Goal: Go to known website: Access a specific website the user already knows

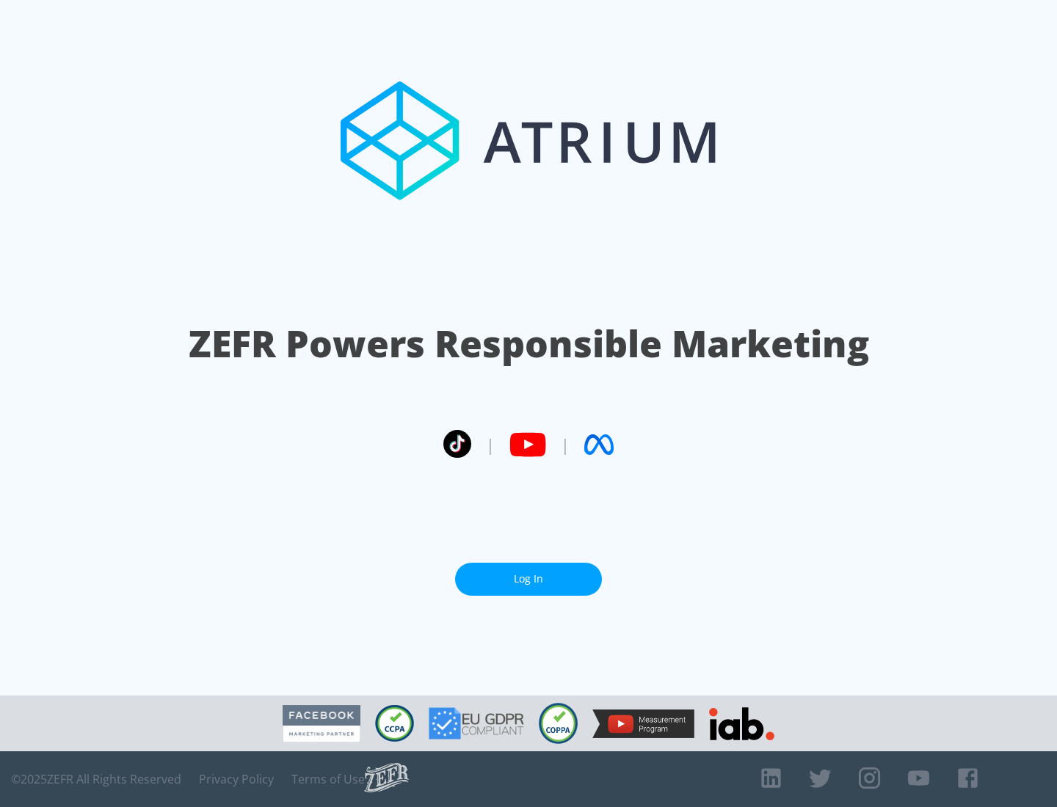
click at [528, 573] on link "Log In" at bounding box center [528, 579] width 147 height 33
